Goal: Information Seeking & Learning: Learn about a topic

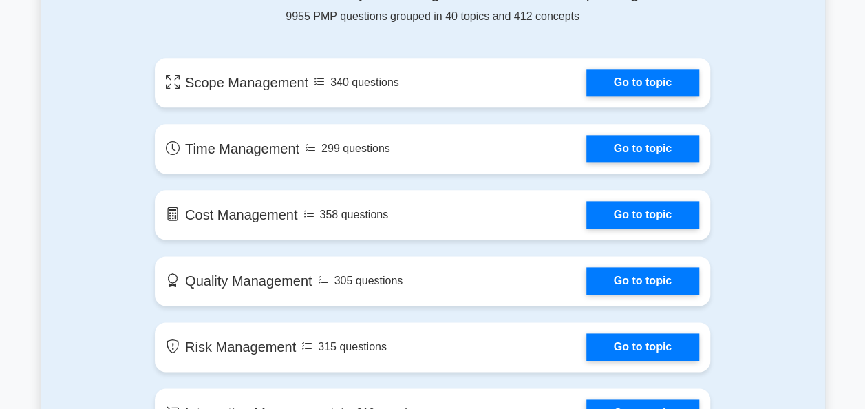
scroll to position [774, 0]
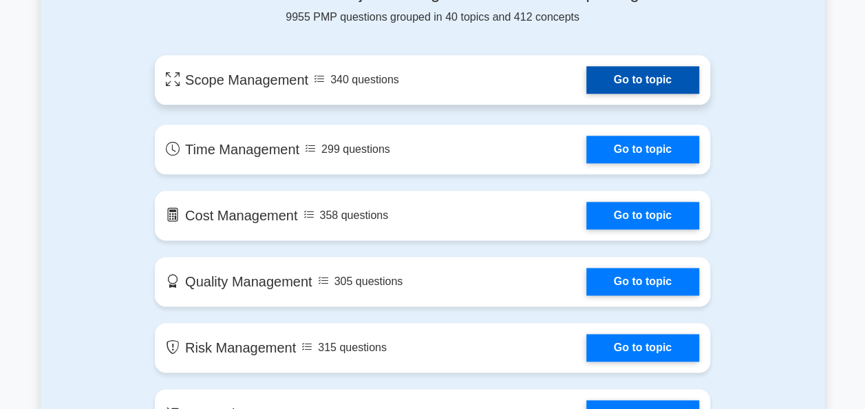
click at [642, 70] on link "Go to topic" at bounding box center [643, 80] width 113 height 28
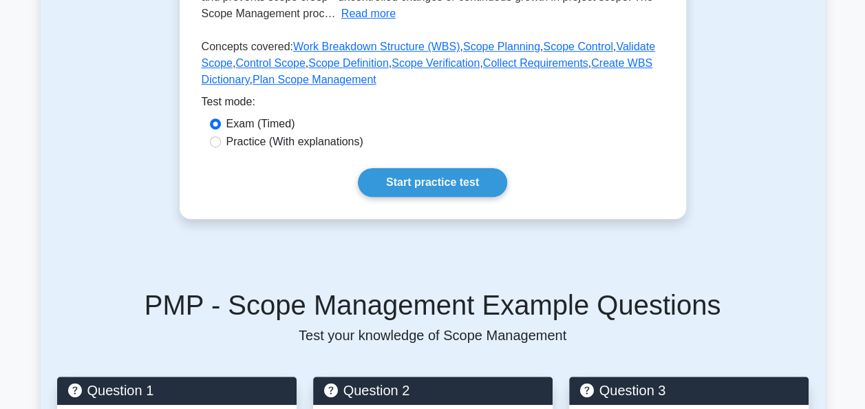
scroll to position [350, 0]
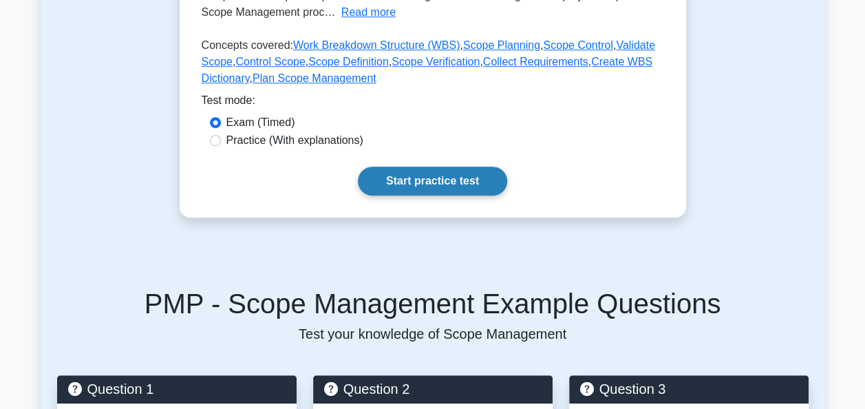
click at [395, 176] on link "Start practice test" at bounding box center [432, 181] width 149 height 29
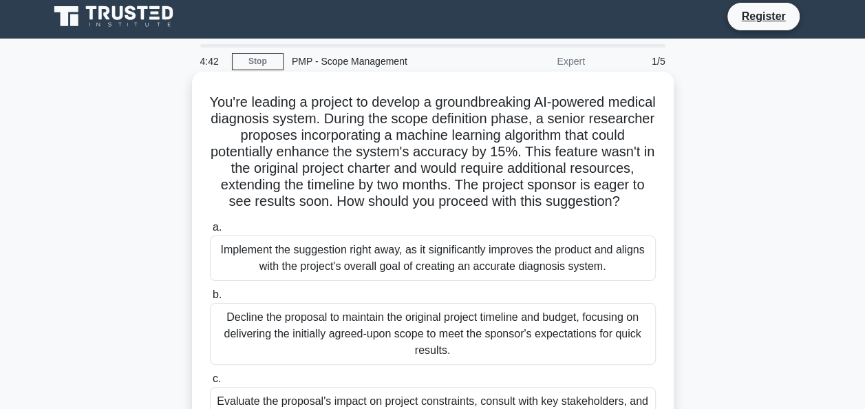
scroll to position [6, 0]
